Goal: Transaction & Acquisition: Download file/media

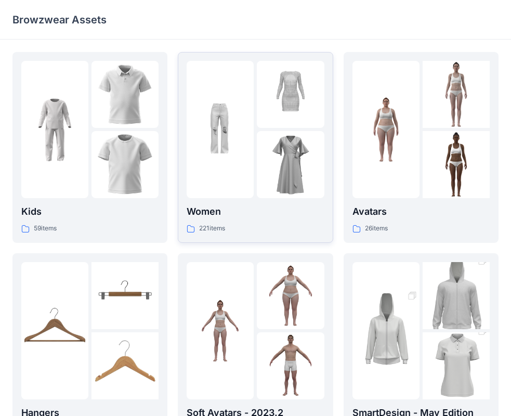
click at [261, 156] on img at bounding box center [290, 164] width 67 height 67
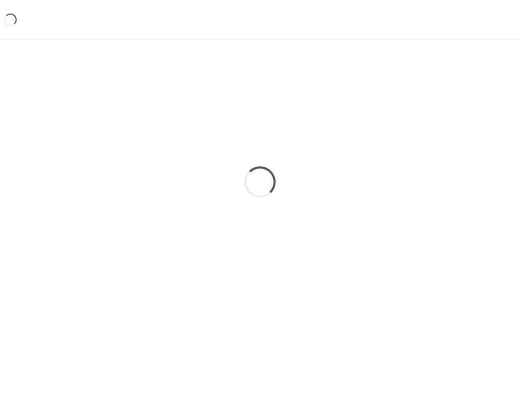
click at [261, 156] on div "Loading..." at bounding box center [259, 182] width 495 height 260
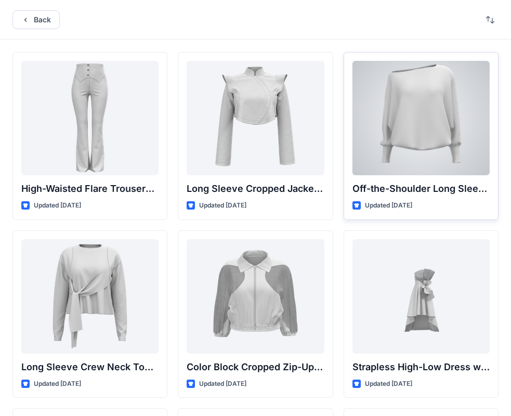
click at [377, 128] on div at bounding box center [420, 118] width 137 height 114
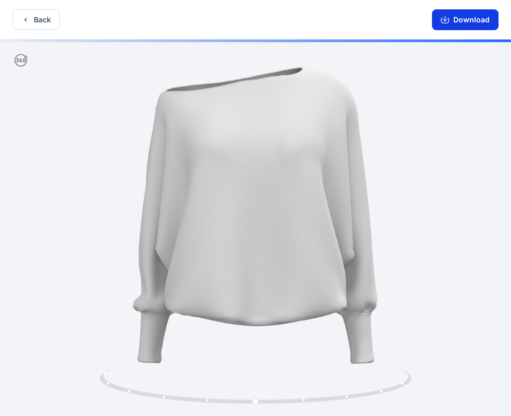
click at [472, 23] on button "Download" at bounding box center [465, 19] width 67 height 21
click at [38, 25] on button "Back" at bounding box center [35, 19] width 47 height 20
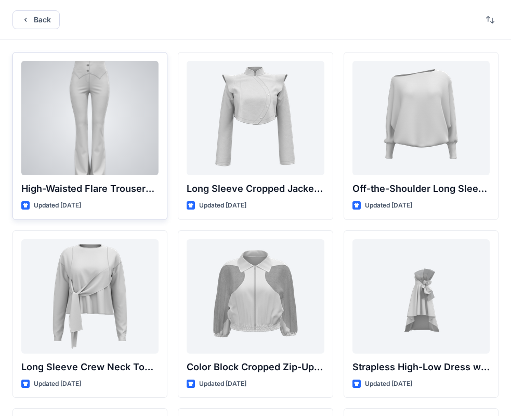
click at [78, 120] on div at bounding box center [89, 118] width 137 height 114
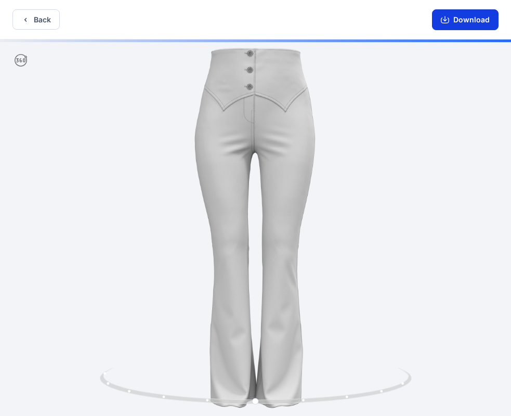
click at [465, 18] on button "Download" at bounding box center [465, 19] width 67 height 21
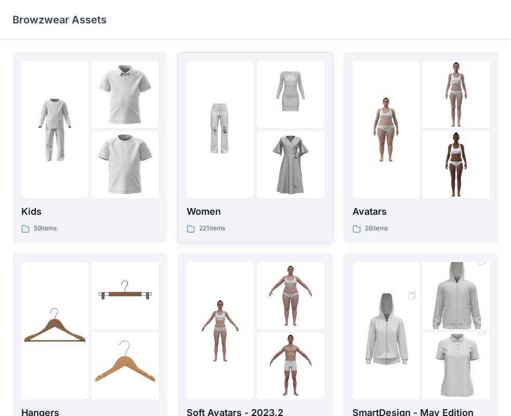
click at [252, 186] on div at bounding box center [220, 129] width 67 height 137
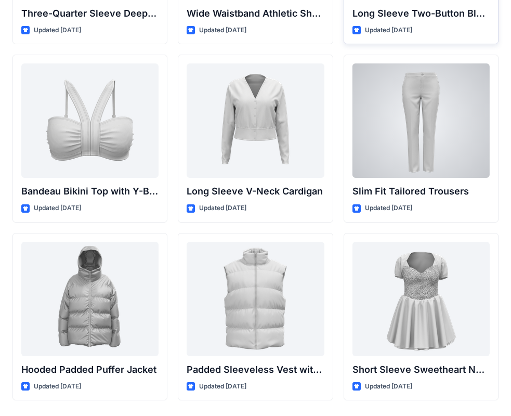
scroll to position [1100, 0]
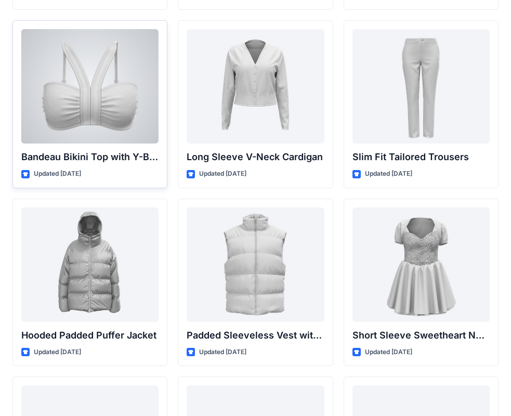
click at [118, 113] on div at bounding box center [89, 86] width 137 height 114
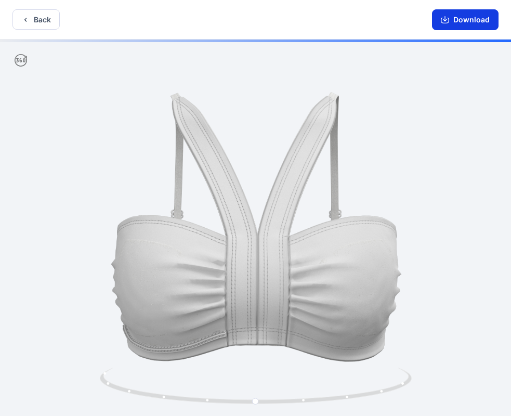
click at [463, 21] on button "Download" at bounding box center [465, 19] width 67 height 21
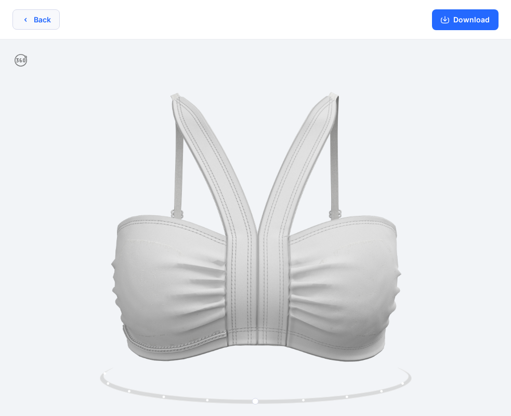
click at [47, 20] on button "Back" at bounding box center [35, 19] width 47 height 20
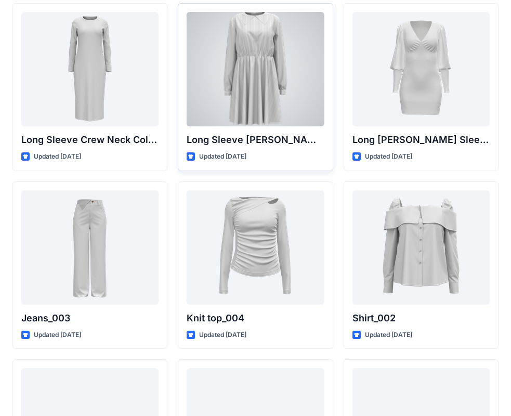
scroll to position [4416, 0]
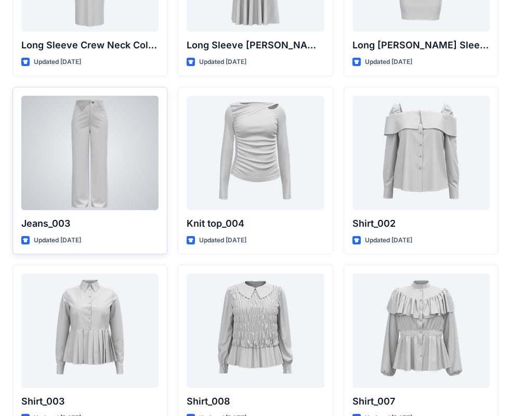
click at [141, 148] on div at bounding box center [89, 153] width 137 height 114
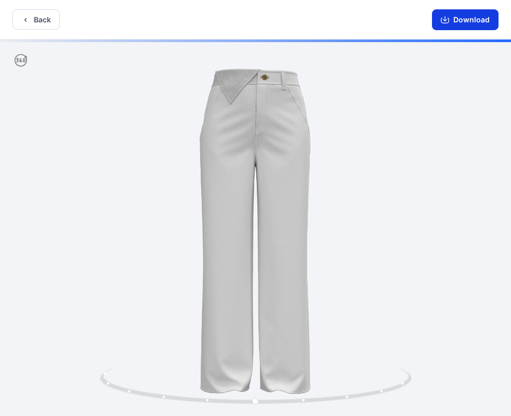
click at [479, 23] on button "Download" at bounding box center [465, 19] width 67 height 21
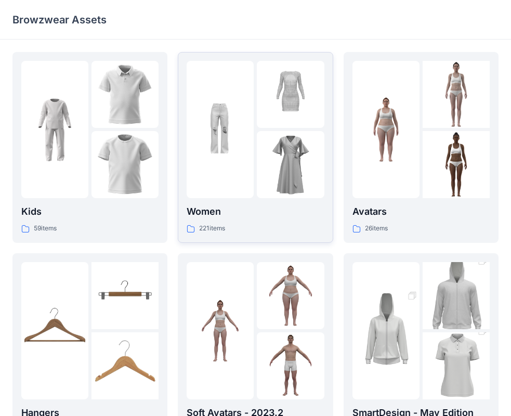
click at [211, 135] on img at bounding box center [220, 129] width 67 height 67
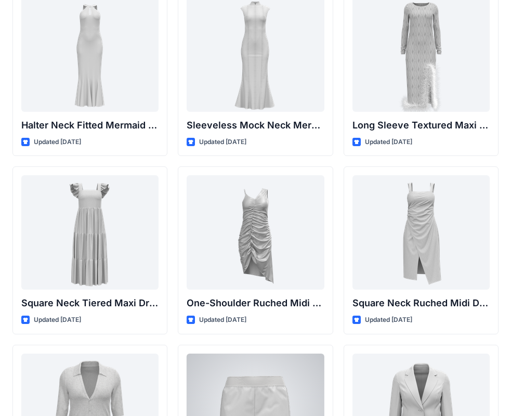
scroll to position [596, 0]
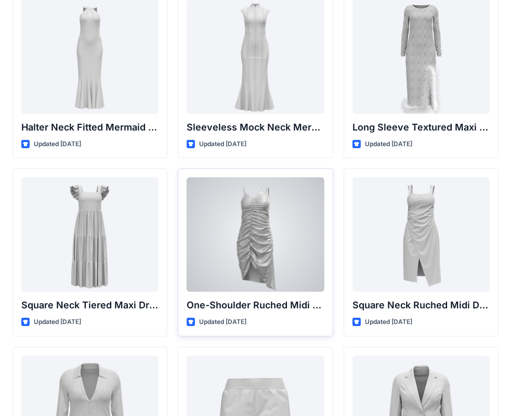
click at [279, 241] on div at bounding box center [255, 234] width 137 height 114
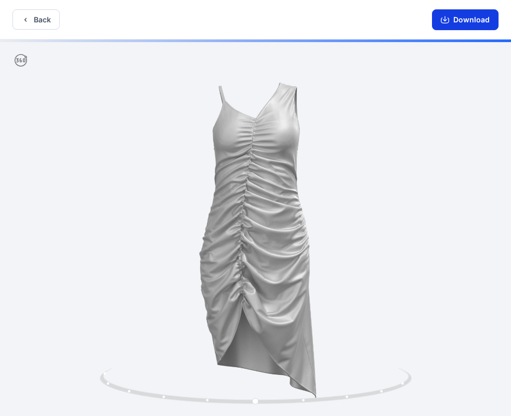
click at [479, 30] on button "Download" at bounding box center [465, 19] width 67 height 21
